Goal: Task Accomplishment & Management: Use online tool/utility

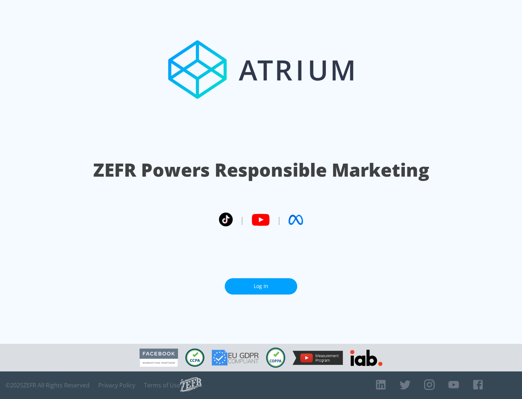
click at [261, 286] on link "Log In" at bounding box center [261, 286] width 73 height 16
